Goal: Register for event/course

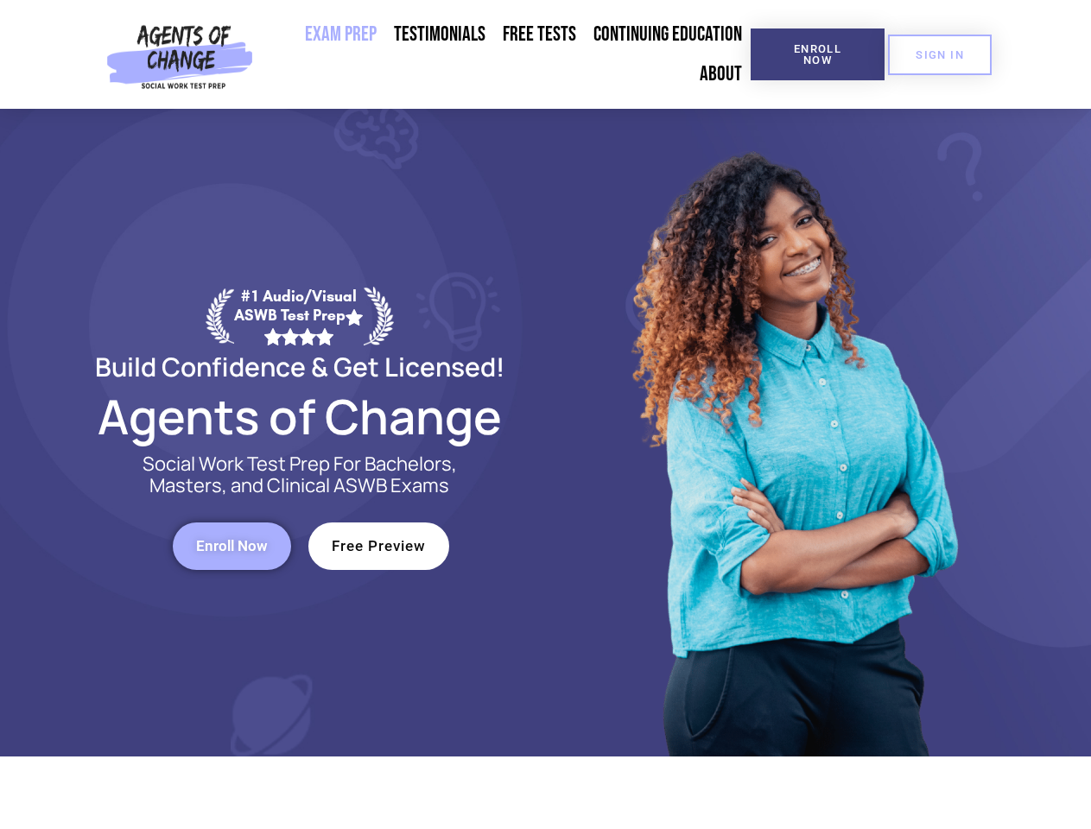
click at [546, 414] on div at bounding box center [792, 433] width 492 height 648
click at [817, 54] on span "Enroll Now" at bounding box center [817, 54] width 79 height 22
click at [939, 54] on span "SIGN IN" at bounding box center [939, 54] width 48 height 11
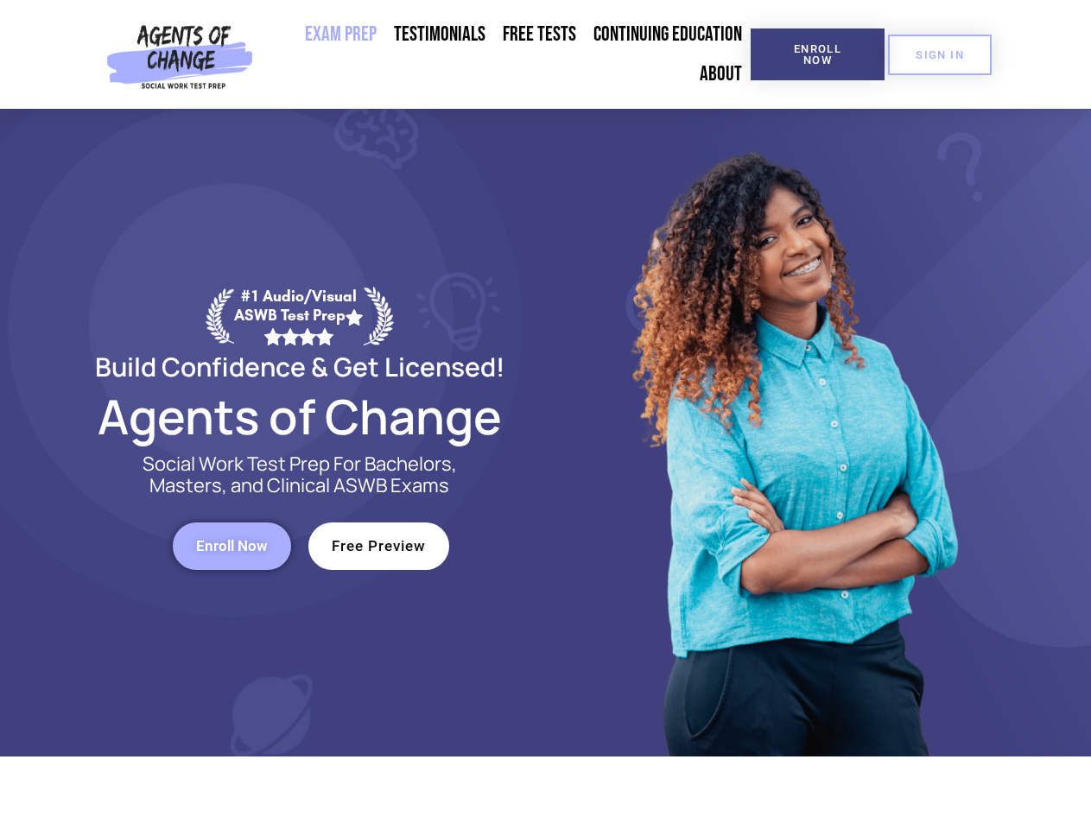
click at [231, 546] on span "Enroll Now" at bounding box center [232, 546] width 72 height 15
click at [378, 546] on span "Free Preview" at bounding box center [379, 546] width 94 height 15
